Goal: Transaction & Acquisition: Download file/media

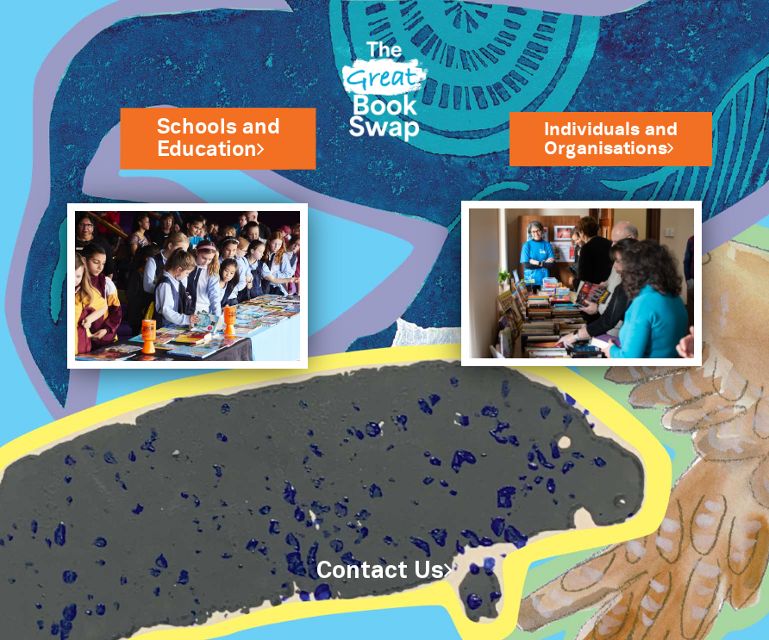
click at [213, 145] on link "Schools and Education" at bounding box center [217, 139] width 123 height 52
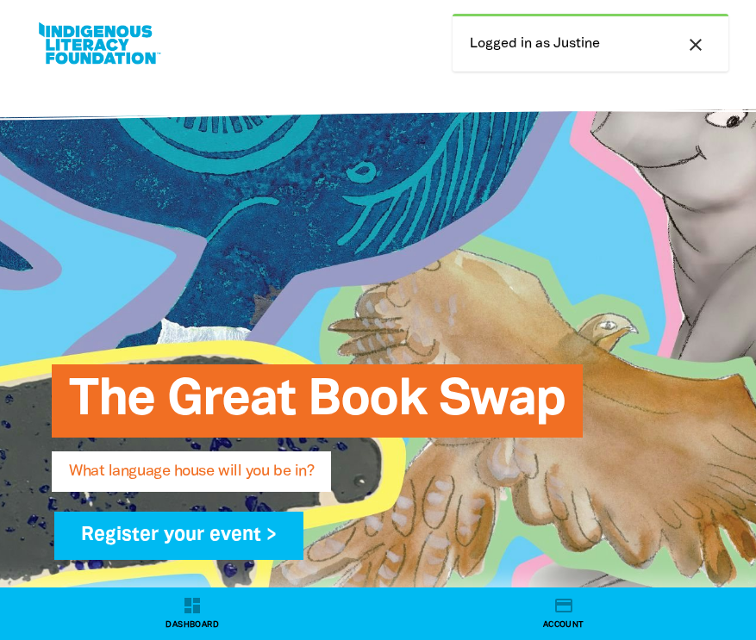
select select "early-learning"
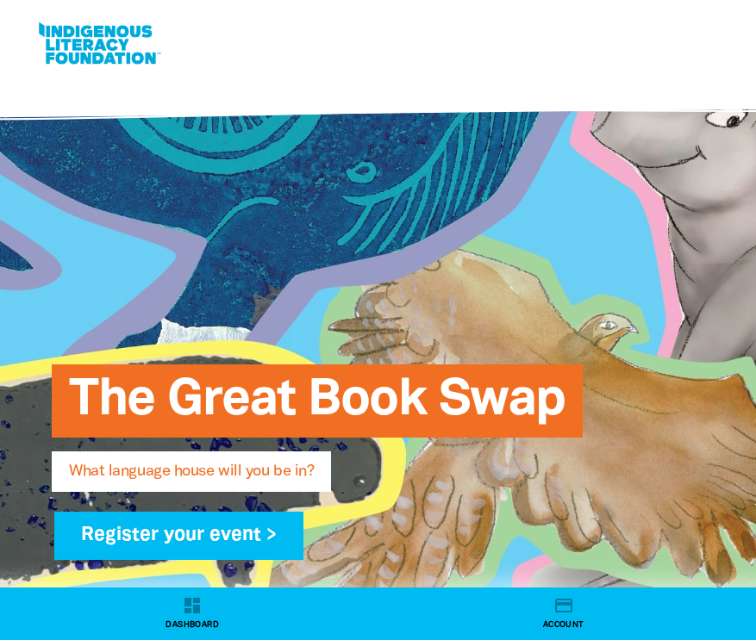
click at [75, 40] on link at bounding box center [98, 43] width 129 height 53
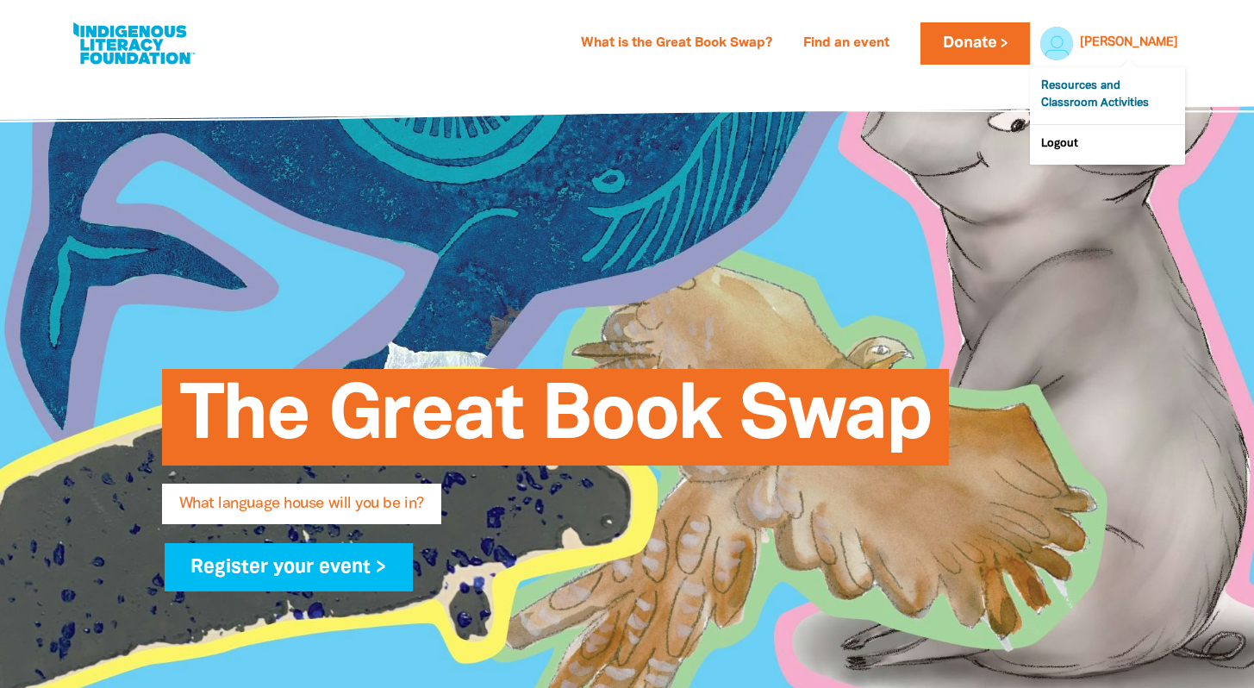
click at [755, 84] on link "Resources and Classroom Activities" at bounding box center [1107, 95] width 155 height 57
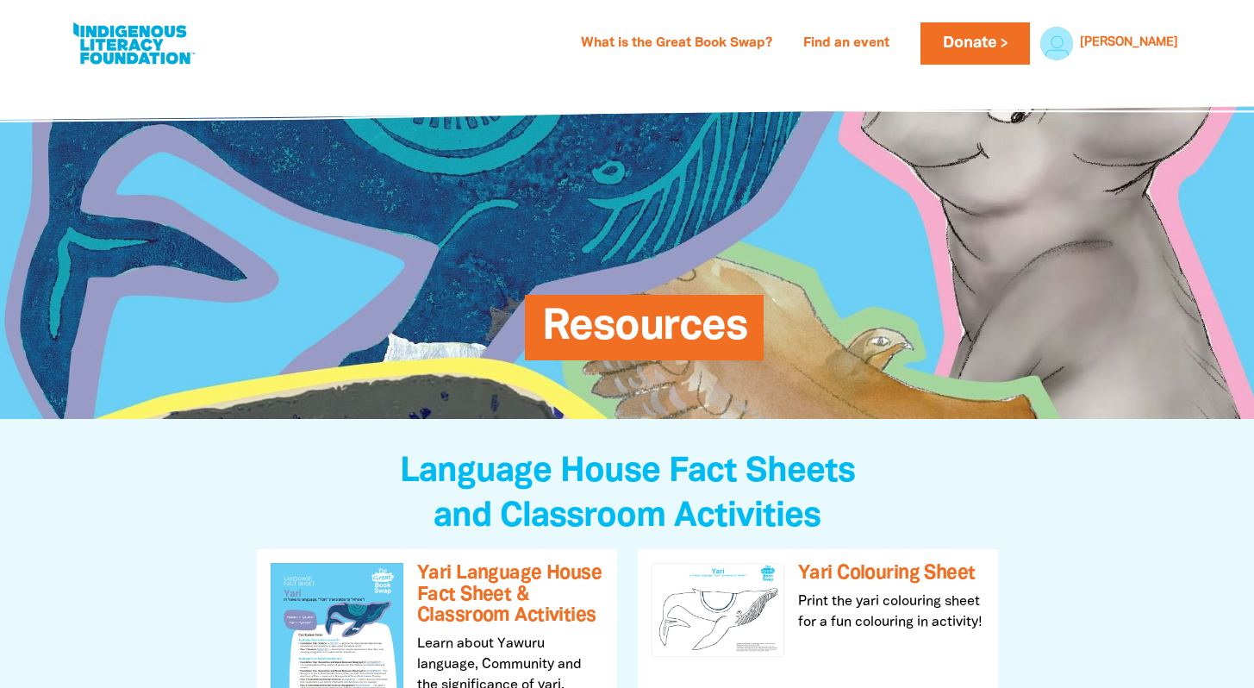
click at [354, 498] on h3 "and Classroom Activities" at bounding box center [627, 517] width 741 height 38
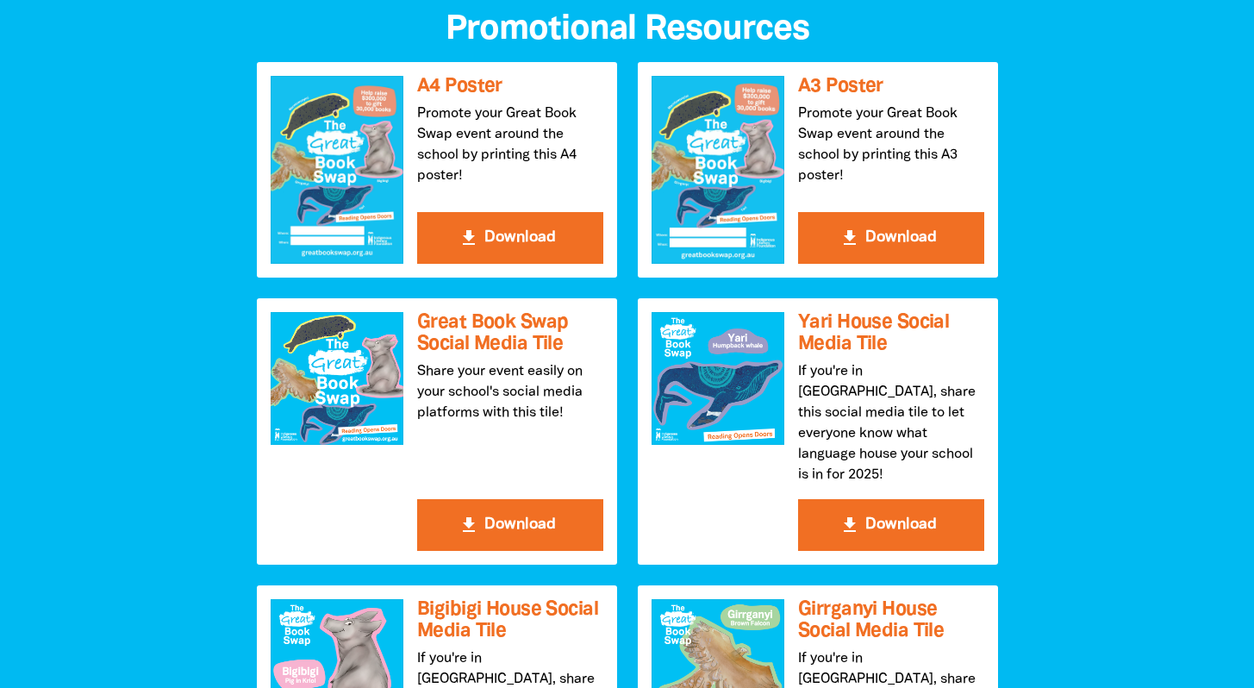
scroll to position [1861, 0]
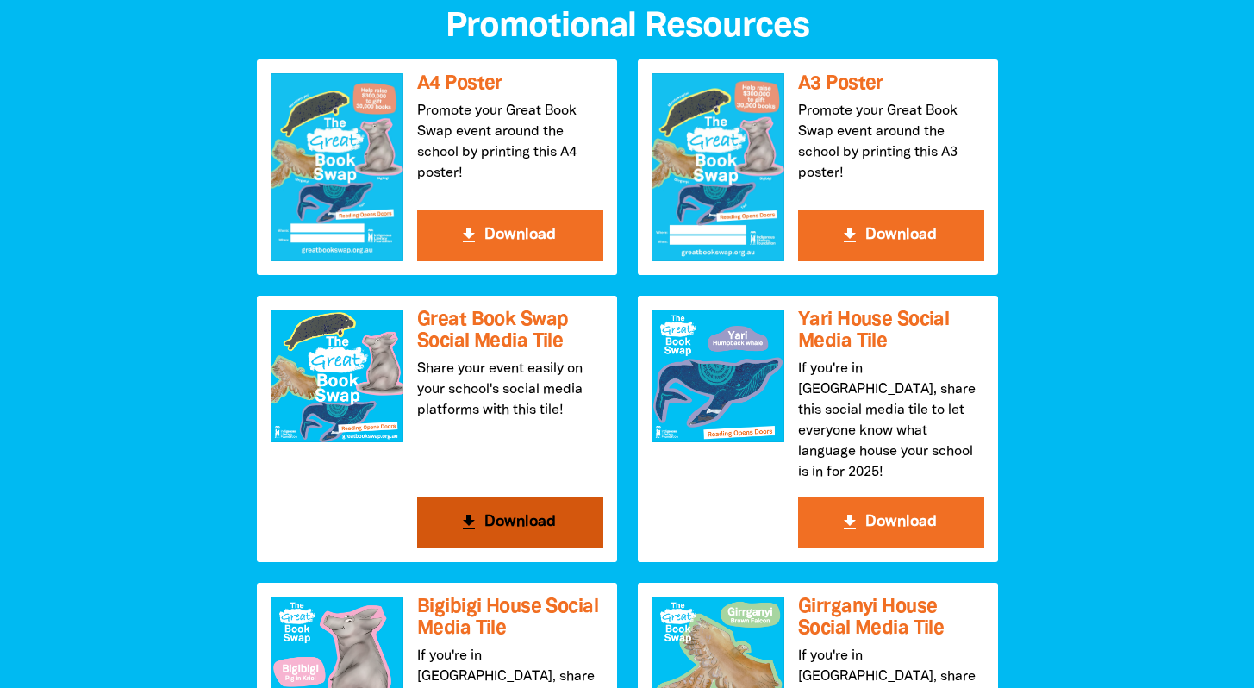
click at [463, 512] on icon "get_app" at bounding box center [468, 522] width 21 height 21
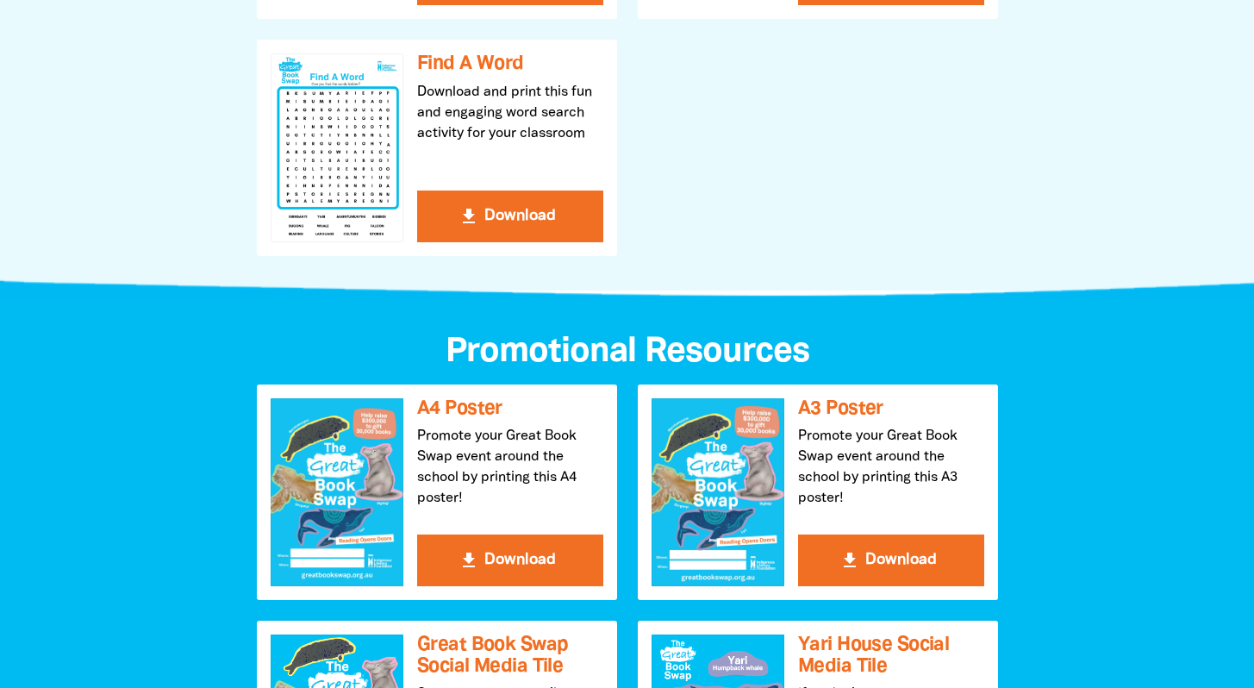
scroll to position [1540, 0]
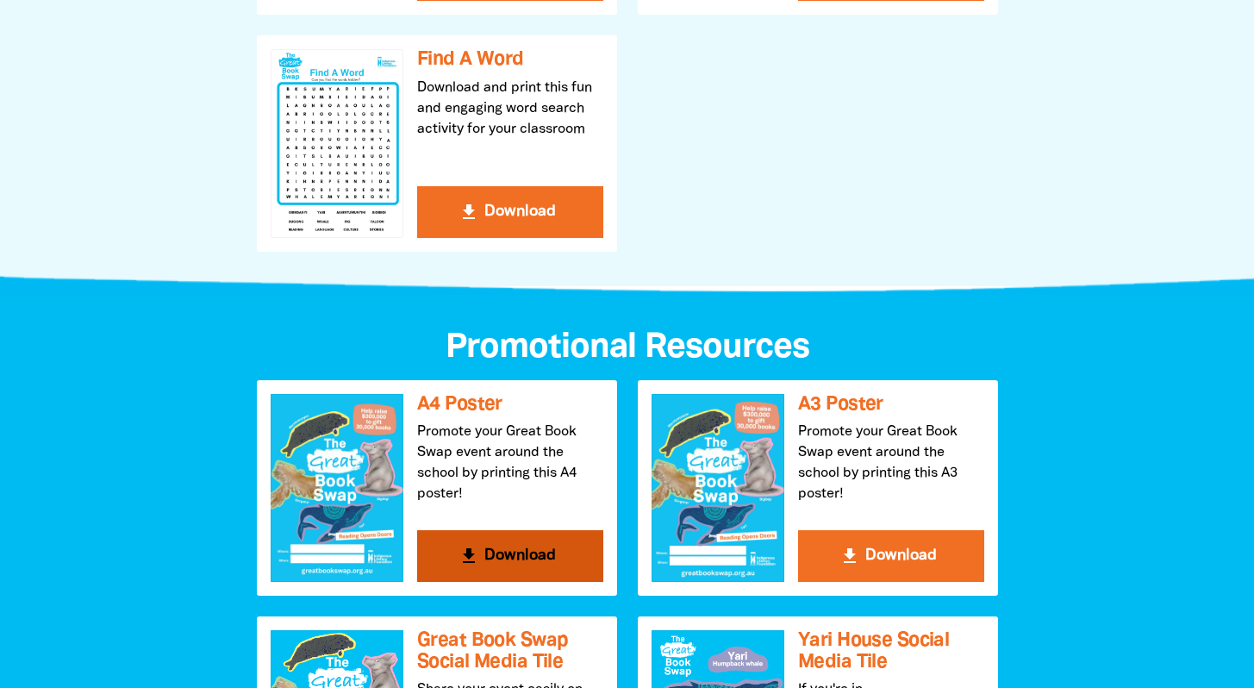
click at [455, 568] on button "get_app Download" at bounding box center [510, 556] width 186 height 52
